Goal: Transaction & Acquisition: Purchase product/service

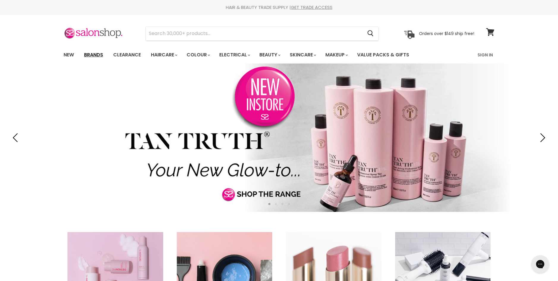
drag, startPoint x: 0, startPoint y: 0, endPoint x: 100, endPoint y: 53, distance: 113.0
click at [100, 53] on link "Brands" at bounding box center [94, 55] width 28 height 12
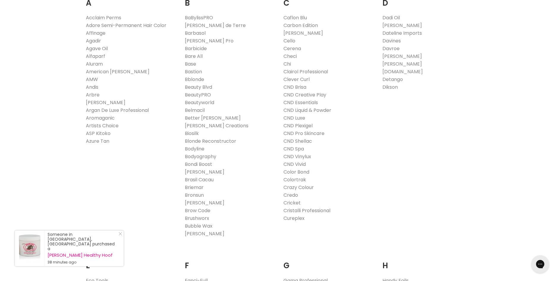
scroll to position [149, 0]
click at [293, 72] on link "Clairol Professional" at bounding box center [305, 72] width 45 height 7
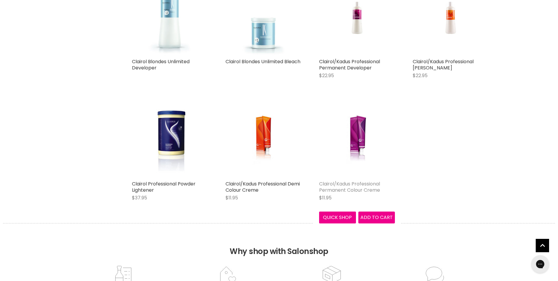
click at [348, 184] on link "Clairol/Kadus Professional Permanent Colour Creme" at bounding box center [349, 187] width 61 height 13
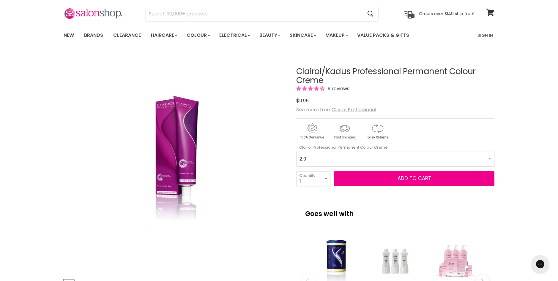
scroll to position [30, 0]
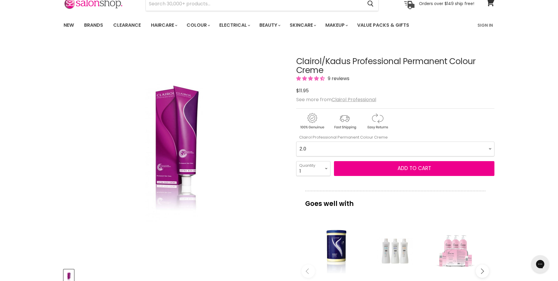
click at [312, 150] on Creme-0-0 "2.0 2.8 3.0 3.6 4.0 4.07 4.65 4.71 4.75 4.77 5.0 5.07 5.1 5.46 5.5 5.6 5.7 5.71…" at bounding box center [395, 149] width 198 height 15
click at [296, 142] on Creme-0-0 "2.0 2.8 3.0 3.6 4.0 4.07 4.65 4.71 4.75 4.77 5.0 5.07 5.1 5.46 5.5 5.6 5.7 5.71…" at bounding box center [395, 149] width 198 height 15
click at [352, 145] on Creme-0-0 "2.0 2.8 3.0 3.6 4.0 4.07 4.65 4.71 4.75 4.77 5.0 5.07 5.1 5.46 5.5 5.6 5.7 5.71…" at bounding box center [395, 149] width 198 height 15
select Creme-0-0 "4.71"
click at [296, 142] on Creme-0-0 "2.0 2.8 3.0 3.6 4.0 4.07 4.65 4.71 4.75 4.77 5.0 5.07 5.1 5.46 5.5 5.6 5.7 5.71…" at bounding box center [395, 149] width 198 height 15
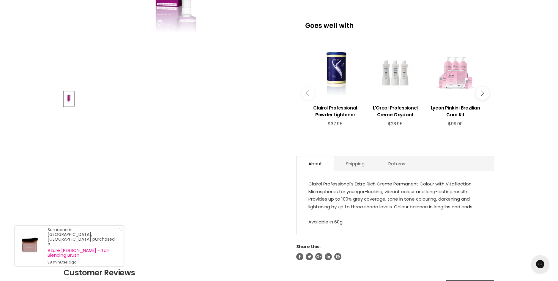
scroll to position [89, 0]
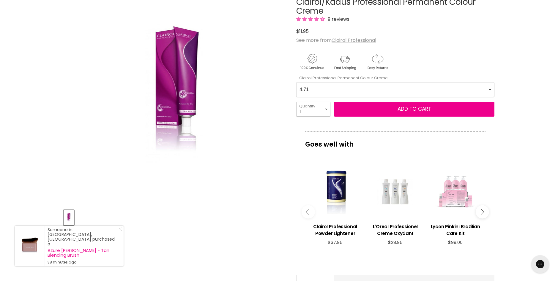
click at [327, 109] on select "1 2 3 4 5 6 7 8 9 10+" at bounding box center [313, 109] width 34 height 15
select select "2"
click at [296, 102] on select "1 2 3 4 5 6 7 8 9 10+" at bounding box center [313, 109] width 34 height 15
type input "2"
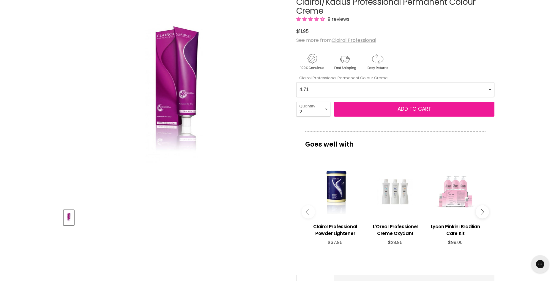
click at [390, 113] on button "Add to cart" at bounding box center [414, 109] width 160 height 15
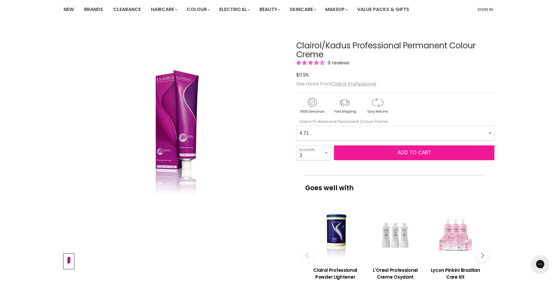
scroll to position [0, 0]
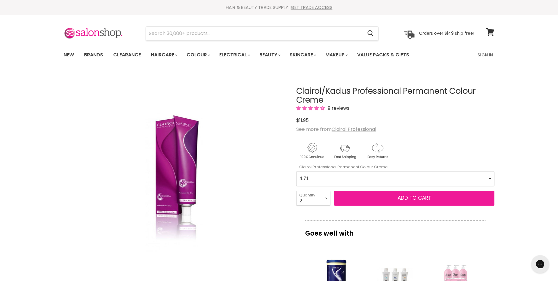
click at [417, 196] on span "Add to cart" at bounding box center [415, 198] width 34 height 7
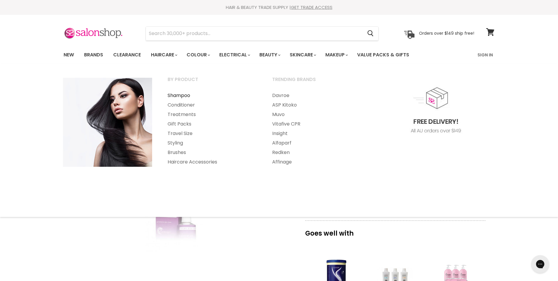
click at [179, 96] on link "Shampoo" at bounding box center [211, 96] width 103 height 10
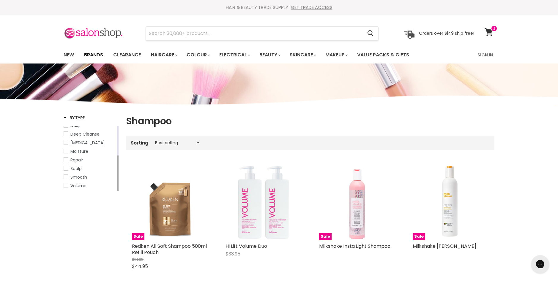
click at [99, 56] on link "Brands" at bounding box center [94, 55] width 28 height 12
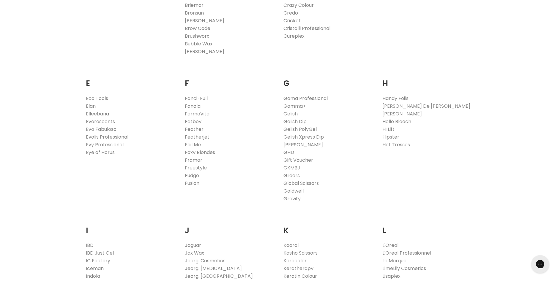
scroll to position [386, 0]
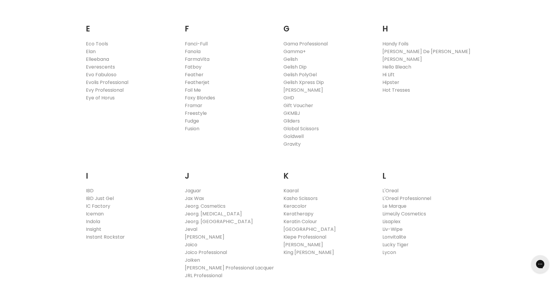
click at [194, 245] on link "Joico" at bounding box center [191, 245] width 12 height 7
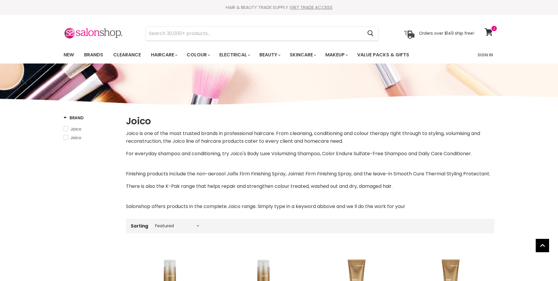
select select "manual"
click at [488, 31] on icon at bounding box center [489, 32] width 8 height 8
